Goal: Information Seeking & Learning: Learn about a topic

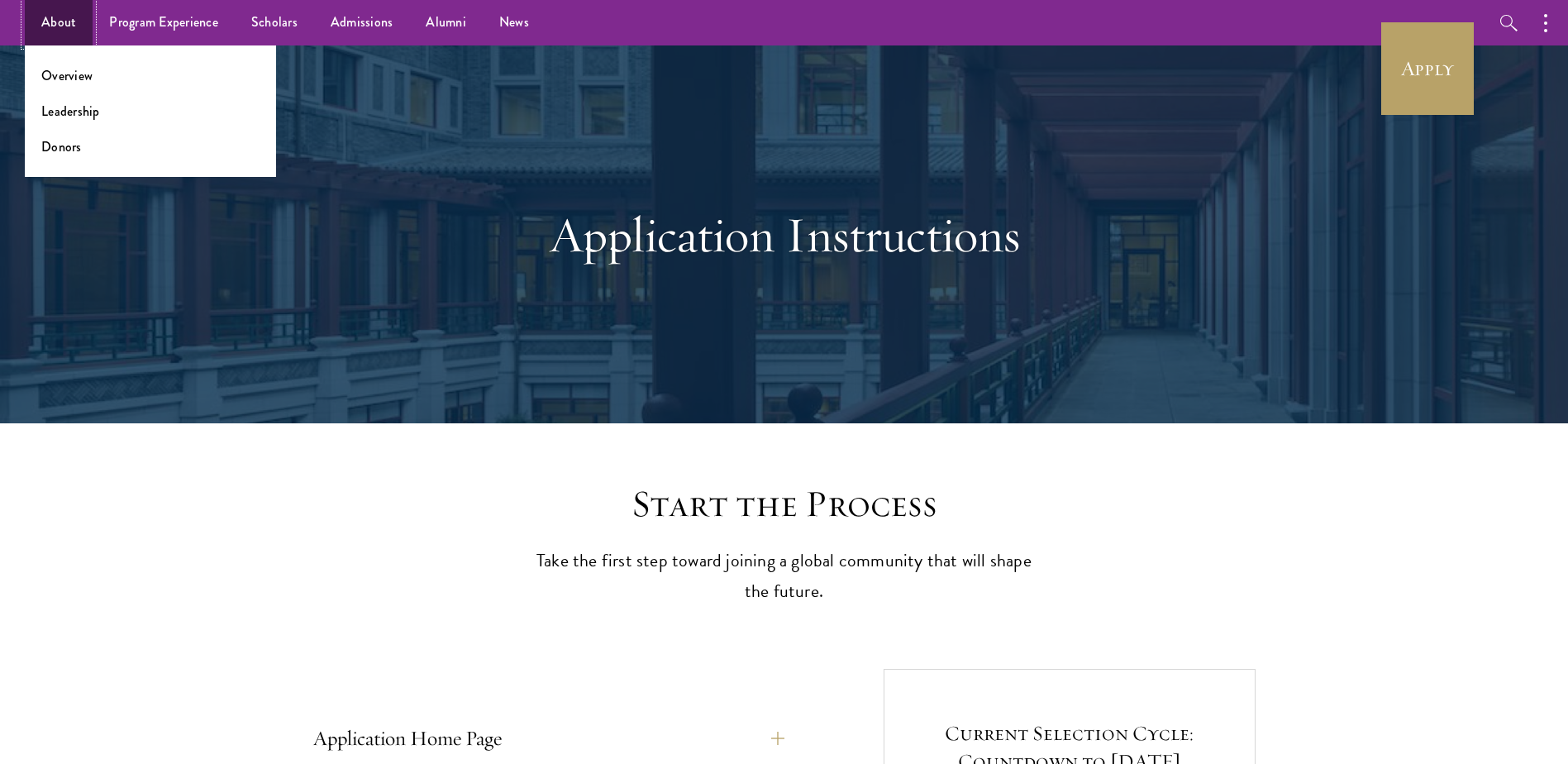
click at [61, 24] on link "About" at bounding box center [59, 22] width 68 height 46
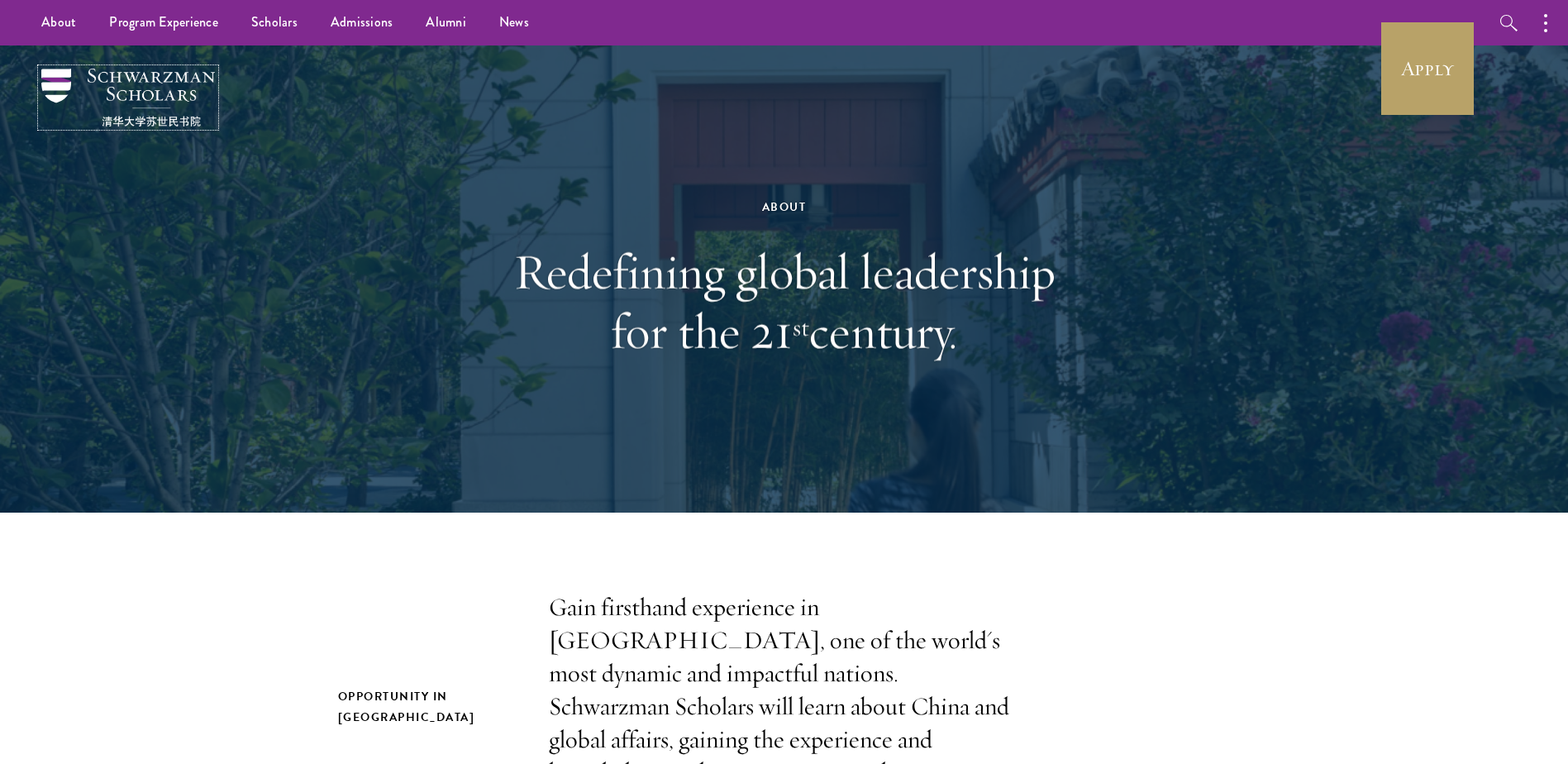
click at [144, 91] on img at bounding box center [128, 98] width 174 height 58
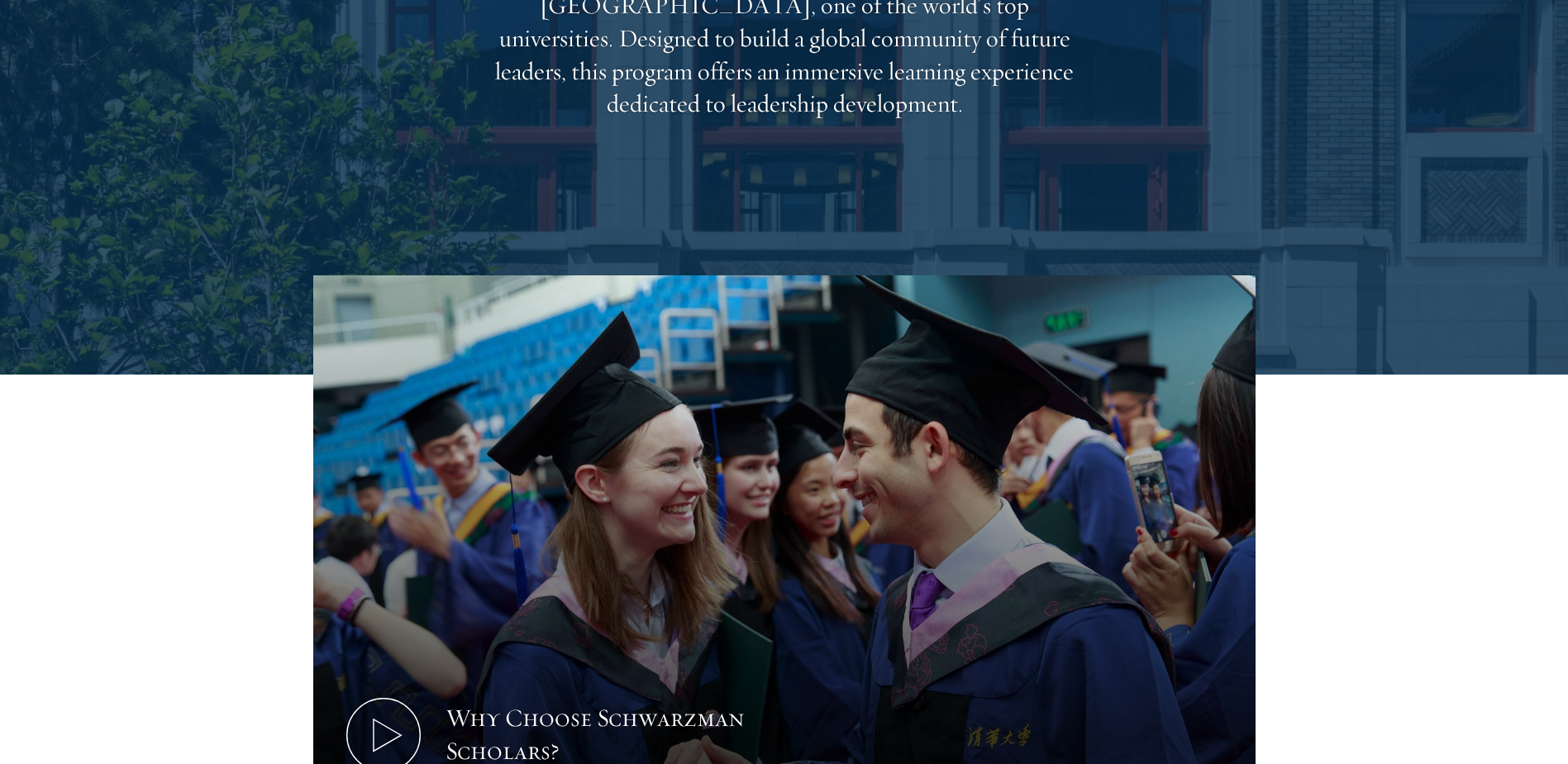
scroll to position [390, 0]
